Goal: Find specific page/section: Find specific page/section

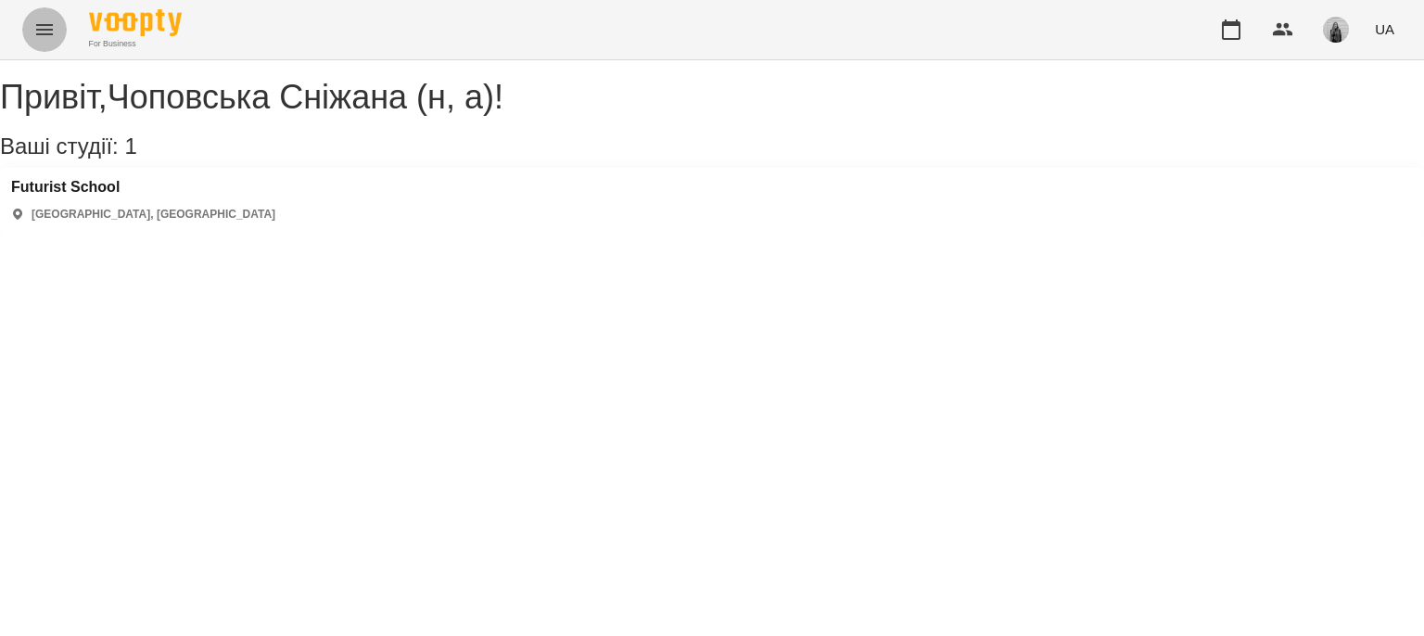
click at [50, 35] on icon "Menu" at bounding box center [44, 30] width 22 height 22
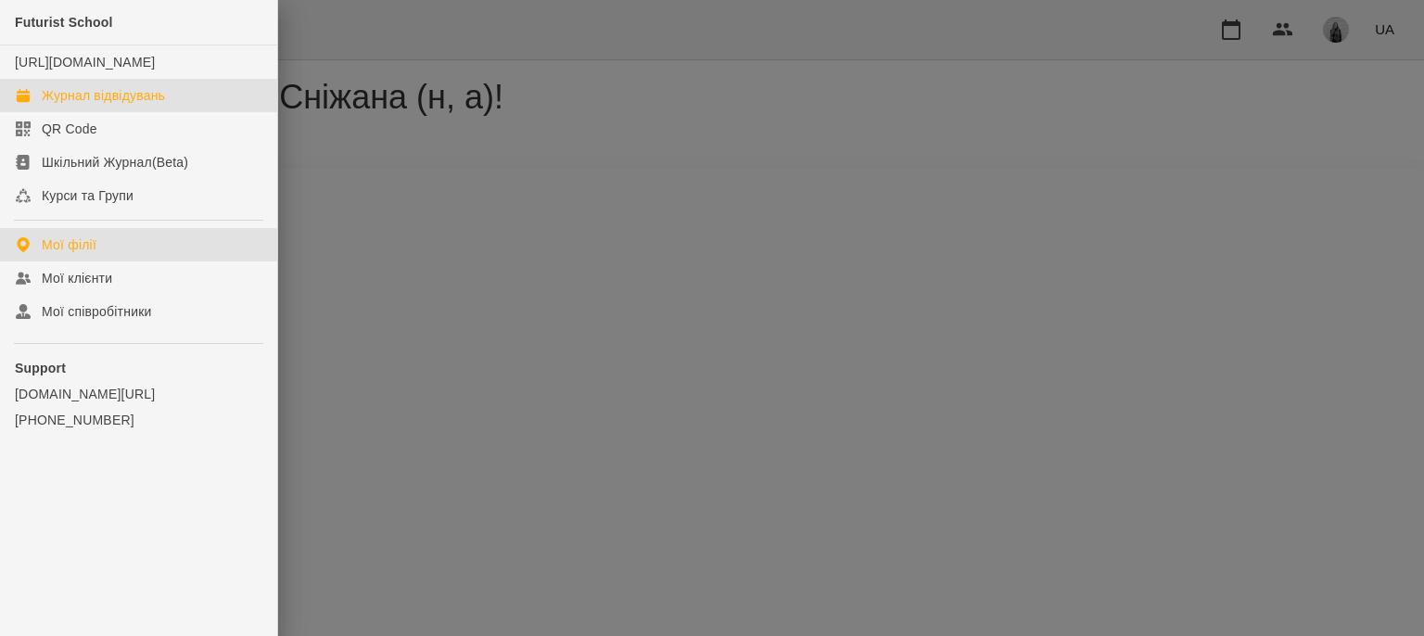
click at [78, 105] on div "Журнал відвідувань" at bounding box center [103, 95] width 123 height 19
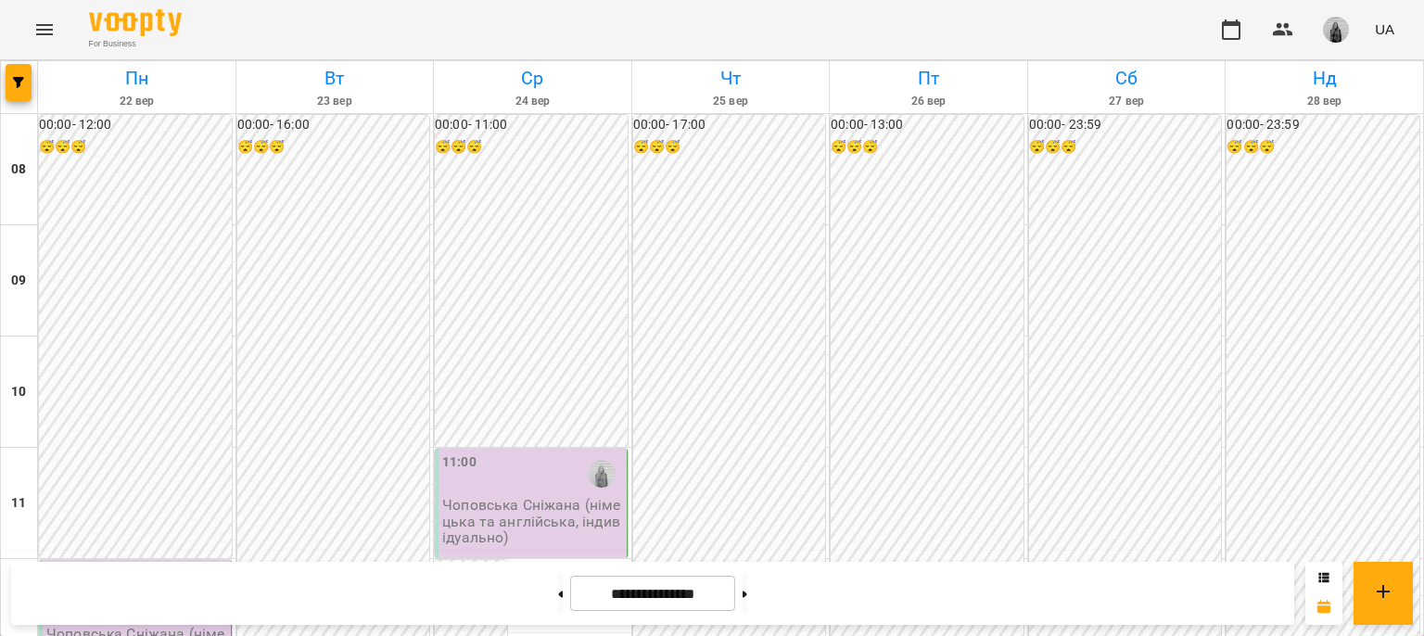
scroll to position [1020, 0]
click at [558, 588] on button at bounding box center [560, 593] width 5 height 41
type input "**********"
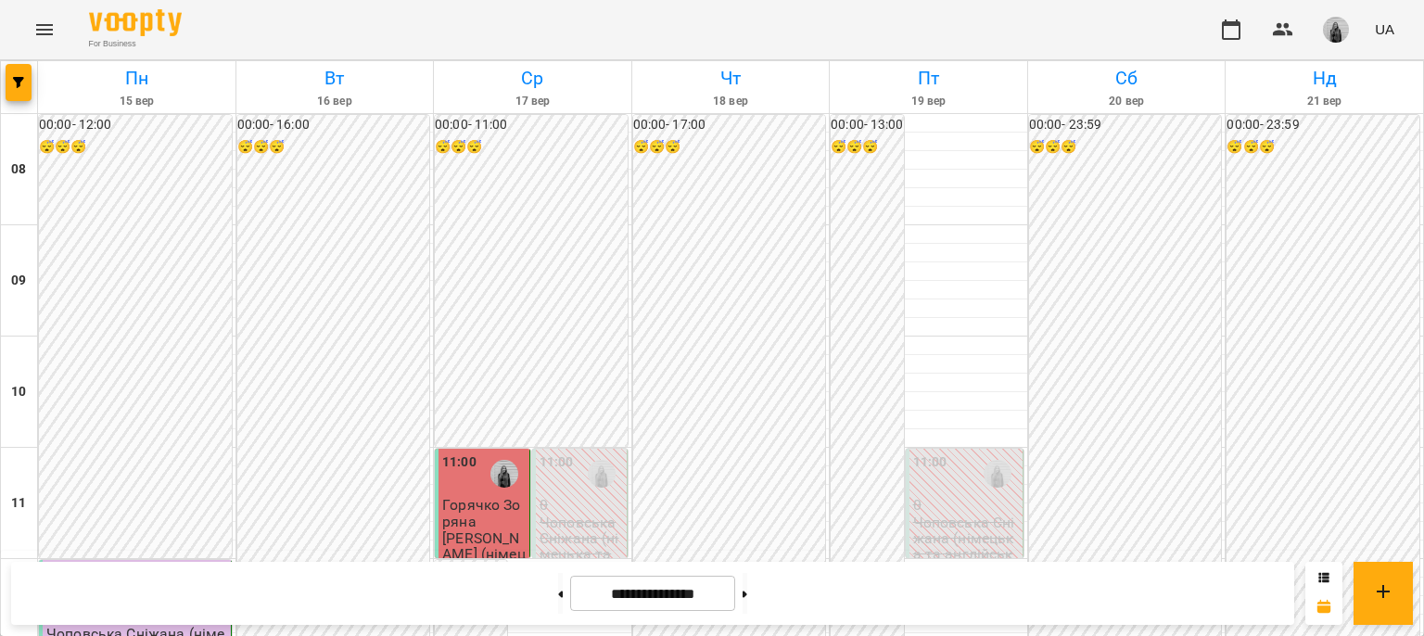
scroll to position [278, 0]
